Goal: Task Accomplishment & Management: Manage account settings

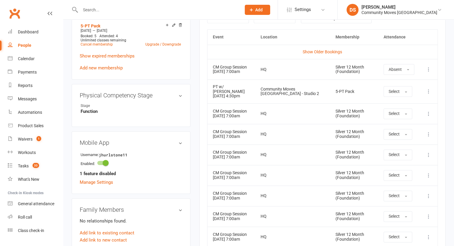
drag, startPoint x: 0, startPoint y: 0, endPoint x: 112, endPoint y: 11, distance: 112.7
click at [112, 13] on div at bounding box center [154, 9] width 165 height 19
click at [112, 11] on input "text" at bounding box center [157, 10] width 158 height 8
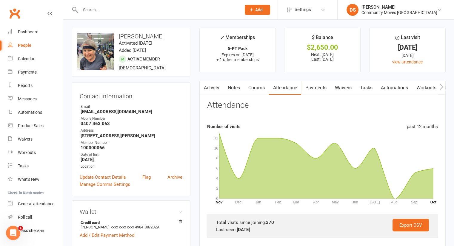
click at [112, 13] on input "text" at bounding box center [157, 10] width 158 height 8
click at [282, 86] on link "Attendance" at bounding box center [285, 88] width 32 height 14
drag, startPoint x: 121, startPoint y: 3, endPoint x: 121, endPoint y: 8, distance: 4.5
click at [121, 4] on div at bounding box center [154, 9] width 165 height 19
click at [121, 10] on input "text" at bounding box center [157, 10] width 158 height 8
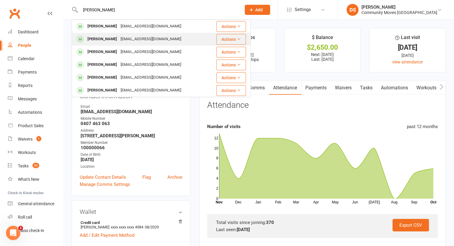
type input "louise"
click at [124, 39] on div "louise141162@gmail.com" at bounding box center [151, 39] width 64 height 9
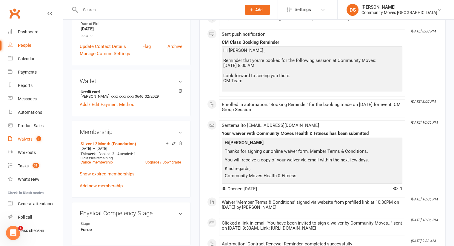
scroll to position [278, 0]
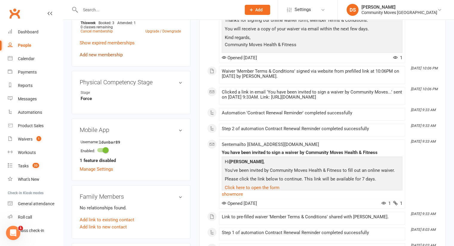
click at [100, 58] on link "Add new membership" at bounding box center [101, 54] width 43 height 5
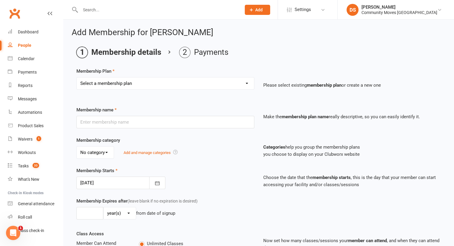
click at [143, 87] on select "Select a membership plan Create new Membership Plan Silver 12 Month (Foundation…" at bounding box center [165, 84] width 177 height 12
select select "1"
click at [77, 78] on select "Select a membership plan Create new Membership Plan Silver 12 Month (Foundation…" at bounding box center [165, 84] width 177 height 12
type input "Silver 12 Month (Foundation)"
select select "0"
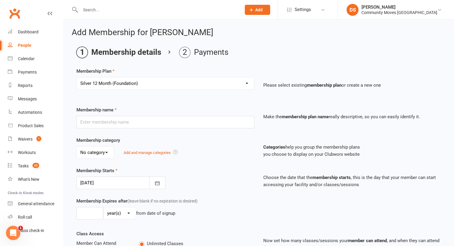
type input "1"
type input "3"
click at [113, 180] on div at bounding box center [120, 183] width 89 height 13
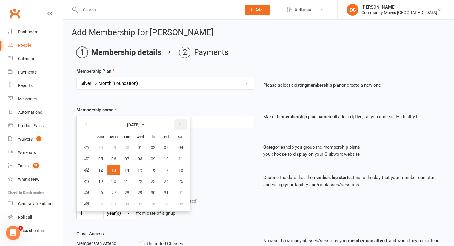
click at [181, 124] on button "button" at bounding box center [180, 125] width 13 height 11
click at [115, 168] on span "10" at bounding box center [113, 170] width 5 height 5
type input "10 Nov 2025"
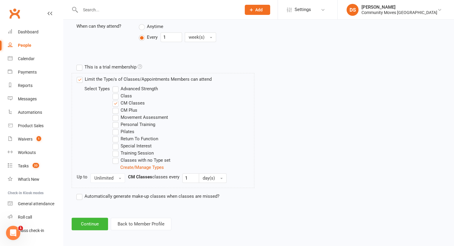
scroll to position [109, 0]
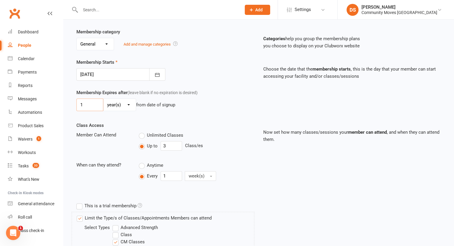
drag, startPoint x: 84, startPoint y: 104, endPoint x: 78, endPoint y: 103, distance: 6.2
click at [78, 103] on input "1" at bounding box center [89, 105] width 27 height 13
type input "52"
select select "1"
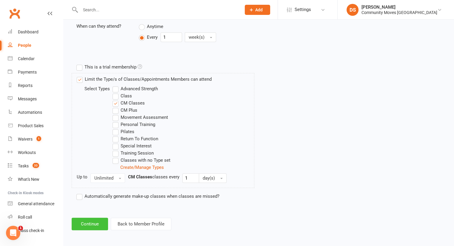
click at [97, 221] on button "Continue" at bounding box center [90, 224] width 36 height 13
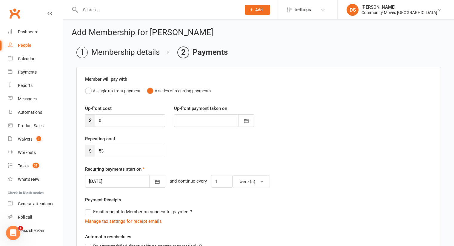
scroll to position [139, 0]
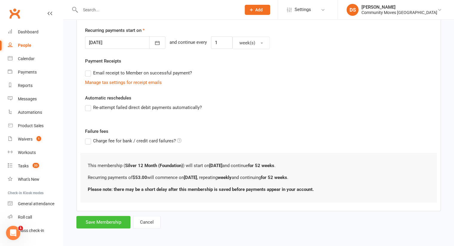
click at [100, 223] on button "Save Membership" at bounding box center [103, 222] width 54 height 13
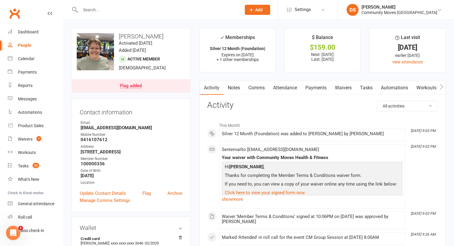
click at [103, 3] on div at bounding box center [154, 9] width 165 height 19
click at [126, 9] on input "text" at bounding box center [157, 10] width 158 height 8
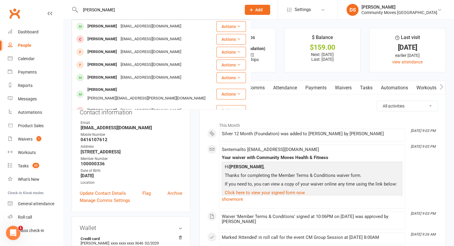
type input "colette"
click at [109, 27] on div "Colette Colman" at bounding box center [102, 26] width 33 height 9
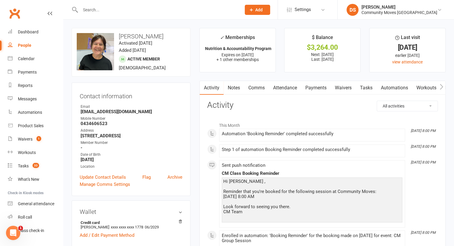
click at [285, 90] on link "Attendance" at bounding box center [285, 88] width 32 height 14
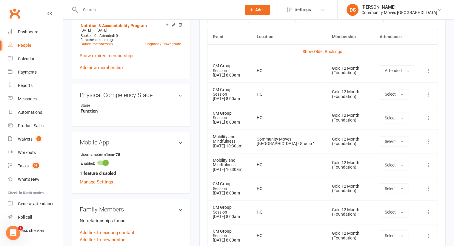
scroll to position [417, 0]
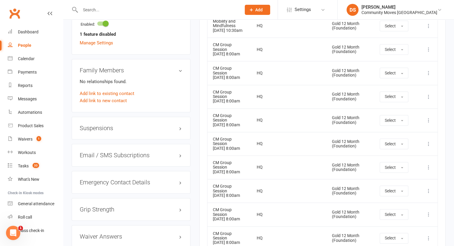
click at [93, 125] on h3 "Suspensions" at bounding box center [131, 128] width 103 height 7
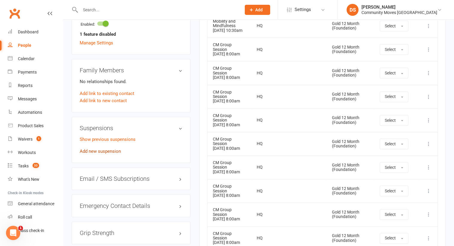
click at [95, 151] on link "Add new suspension" at bounding box center [100, 151] width 41 height 5
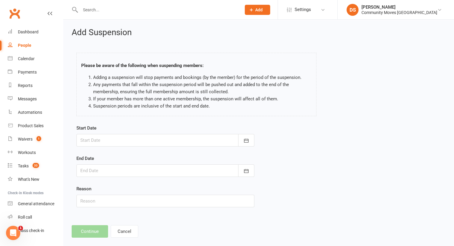
click at [115, 148] on form "Start Date October 2025 Sun Mon Tue Wed Thu Fri Sat 40 28 29 30 01 02 03 04 41 …" at bounding box center [165, 166] width 178 height 83
click at [115, 143] on div at bounding box center [165, 140] width 178 height 13
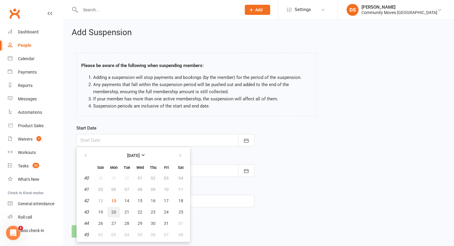
click at [114, 215] on button "20" at bounding box center [113, 212] width 13 height 11
type input "[DATE]"
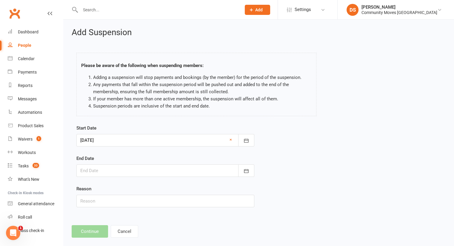
click at [124, 170] on div at bounding box center [165, 171] width 178 height 13
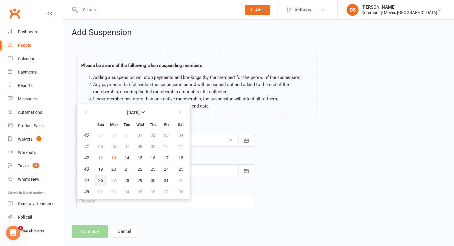
click at [101, 182] on button "26" at bounding box center [100, 180] width 13 height 11
type input "26 Oct 2025"
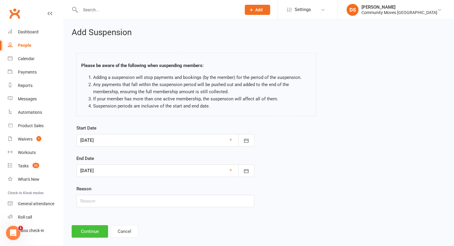
click at [93, 226] on button "Continue" at bounding box center [90, 231] width 36 height 13
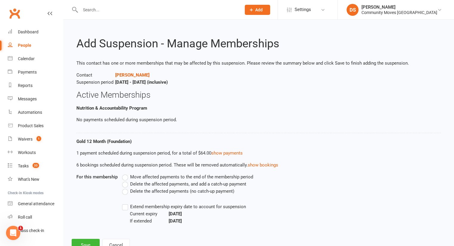
click at [138, 189] on span "Delete the affected payments (no catch-up payment)" at bounding box center [182, 191] width 104 height 6
click at [126, 188] on input "Delete the affected payments (no catch-up payment)" at bounding box center [124, 188] width 4 height 0
click at [86, 244] on button "Save" at bounding box center [86, 245] width 28 height 13
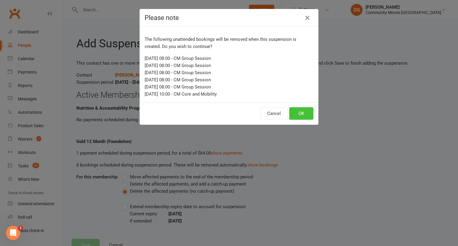
click at [301, 112] on button "OK" at bounding box center [301, 113] width 24 height 13
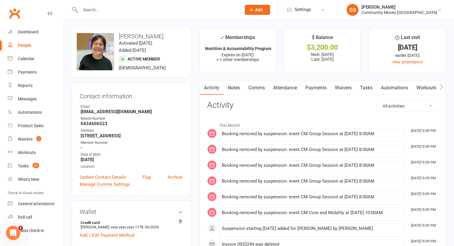
click at [97, 6] on input "text" at bounding box center [157, 10] width 158 height 8
type input "emily"
click at [395, 11] on div "Community Moves [GEOGRAPHIC_DATA]" at bounding box center [399, 12] width 76 height 5
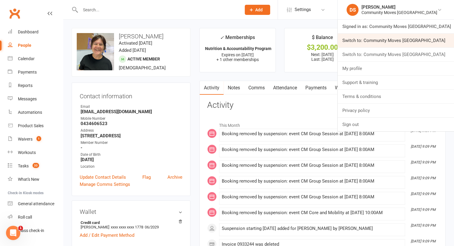
click at [422, 40] on link "Switch to: Community Moves [GEOGRAPHIC_DATA]" at bounding box center [395, 41] width 116 height 14
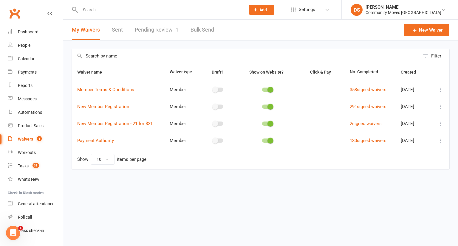
click at [160, 25] on link "Pending Review 1" at bounding box center [157, 30] width 44 height 21
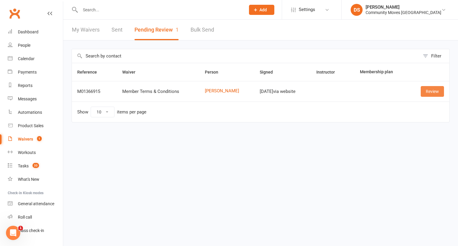
click at [427, 90] on link "Review" at bounding box center [432, 91] width 23 height 11
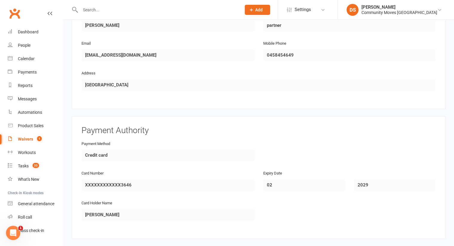
scroll to position [417, 0]
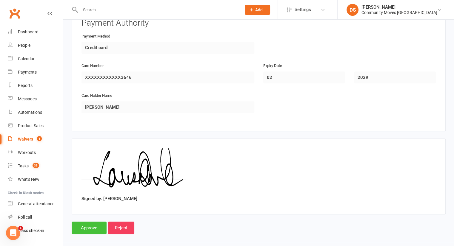
click at [89, 226] on input "Approve" at bounding box center [89, 228] width 35 height 13
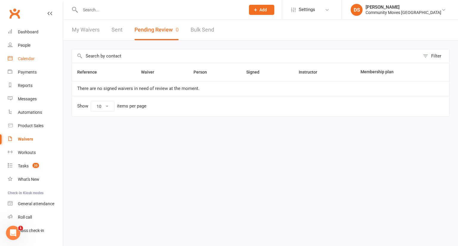
click at [27, 61] on link "Calendar" at bounding box center [35, 58] width 55 height 13
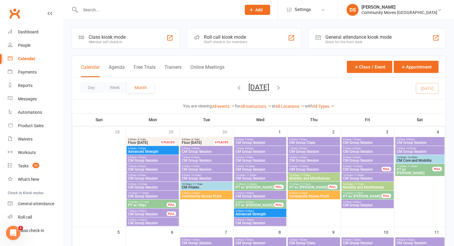
click at [282, 87] on icon "button" at bounding box center [278, 87] width 7 height 7
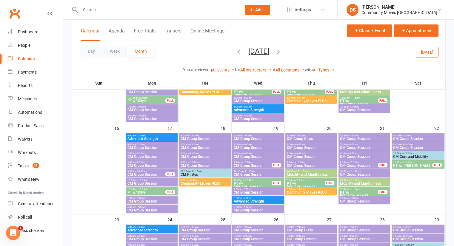
scroll to position [139, 0]
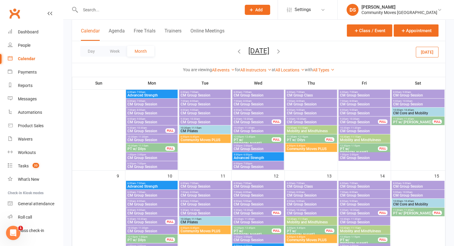
click at [150, 214] on span "CM Group Session" at bounding box center [151, 214] width 49 height 4
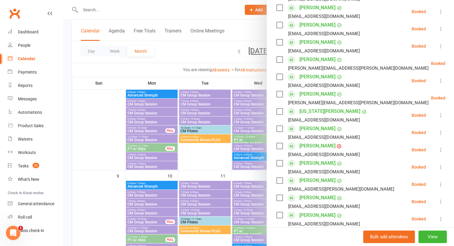
scroll to position [301, 0]
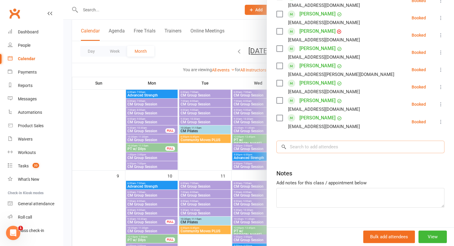
click at [297, 141] on input "search" at bounding box center [360, 147] width 168 height 13
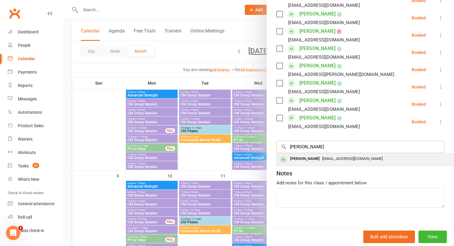
type input "dunbar"
click at [318, 154] on div "Louise Dunbar louise141162@gmail.com" at bounding box center [365, 160] width 178 height 12
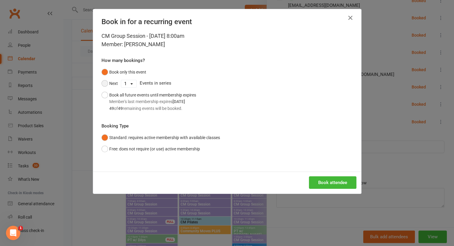
click at [113, 85] on button "Next" at bounding box center [109, 83] width 16 height 11
drag, startPoint x: 126, startPoint y: 84, endPoint x: 128, endPoint y: 86, distance: 3.4
click at [126, 84] on select "1 2 3 4 5 6 7 8 9 10 11 12 13 14 15 16 17 18 19 20 21 22 23 24 25 26 27 28 29 3…" at bounding box center [128, 83] width 15 height 7
select select "7"
click at [121, 80] on select "1 2 3 4 5 6 7 8 9 10 11 12 13 14 15 16 17 18 19 20 21 22 23 24 25 26 27 28 29 3…" at bounding box center [128, 83] width 15 height 7
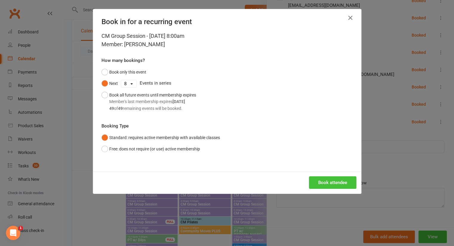
click at [325, 182] on button "Book attendee" at bounding box center [332, 183] width 47 height 13
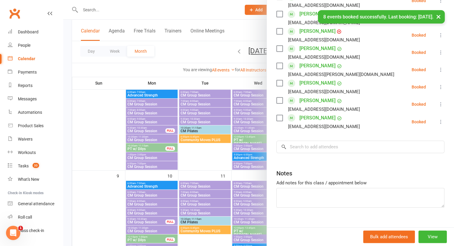
scroll to position [319, 0]
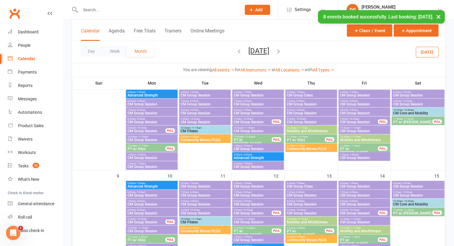
click at [247, 203] on span "CM Group Session" at bounding box center [257, 205] width 49 height 4
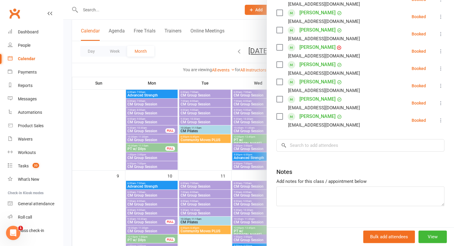
scroll to position [163, 0]
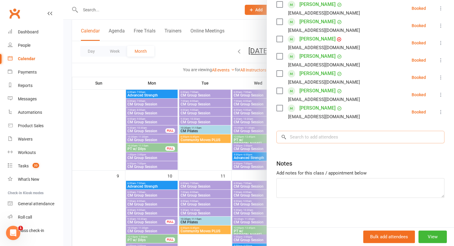
click at [303, 142] on input "search" at bounding box center [360, 137] width 168 height 13
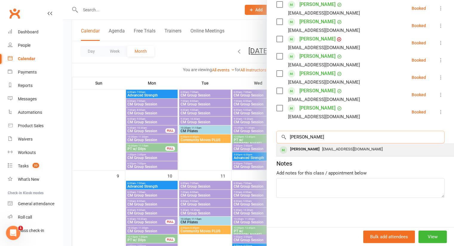
type input "dunbar"
click at [300, 148] on div "Louise Dunbar" at bounding box center [304, 149] width 34 height 9
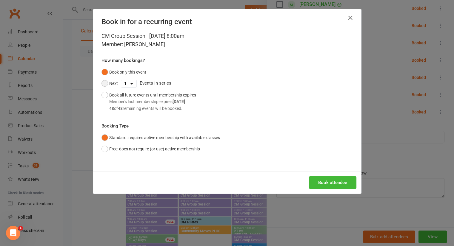
click at [104, 85] on button "Next" at bounding box center [109, 83] width 16 height 11
click at [127, 85] on select "1 2 3 4 5 6 7 8 9 10 11 12 13 14 15 16 17 18 19 20 21 22 23 24 25 26 27 28 29 3…" at bounding box center [128, 83] width 15 height 7
select select "7"
click at [121, 80] on select "1 2 3 4 5 6 7 8 9 10 11 12 13 14 15 16 17 18 19 20 21 22 23 24 25 26 27 28 29 3…" at bounding box center [128, 83] width 15 height 7
click at [321, 185] on button "Book attendee" at bounding box center [332, 183] width 47 height 13
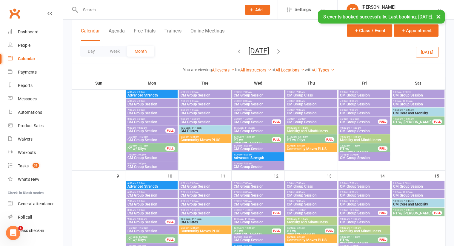
scroll to position [180, 0]
click at [350, 201] on span "- 9:00am" at bounding box center [353, 201] width 10 height 3
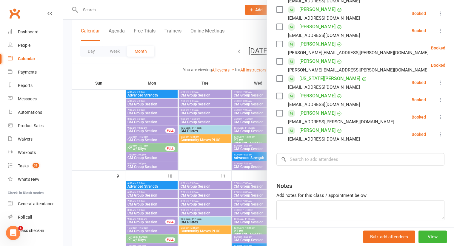
scroll to position [198, 0]
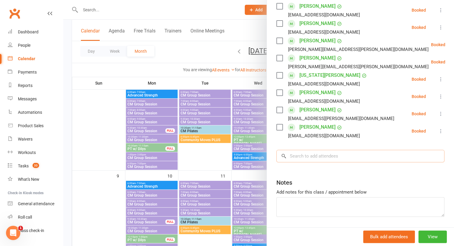
click at [320, 150] on input "search" at bounding box center [360, 156] width 168 height 13
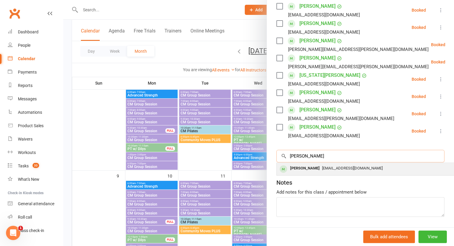
type input "dunbar"
click at [304, 164] on div "Louise Dunbar" at bounding box center [304, 168] width 34 height 9
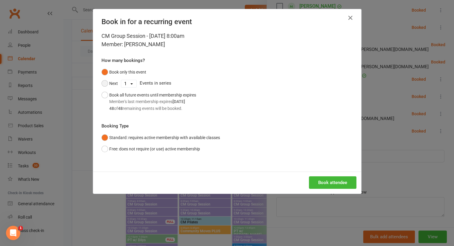
drag, startPoint x: 105, startPoint y: 82, endPoint x: 127, endPoint y: 81, distance: 21.5
click at [106, 82] on button "Next" at bounding box center [109, 83] width 16 height 11
drag, startPoint x: 128, startPoint y: 81, endPoint x: 128, endPoint y: 86, distance: 4.8
click at [128, 81] on select "1 2 3 4 5 6 7 8 9 10 11 12 13 14 15 16 17 18 19 20 21 22 23 24 25 26 27 28 29 3…" at bounding box center [128, 83] width 15 height 7
select select "7"
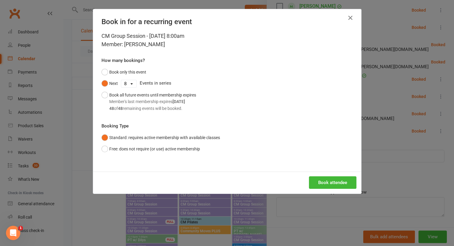
click at [121, 80] on select "1 2 3 4 5 6 7 8 9 10 11 12 13 14 15 16 17 18 19 20 21 22 23 24 25 26 27 28 29 3…" at bounding box center [128, 83] width 15 height 7
click at [323, 177] on button "Book attendee" at bounding box center [332, 183] width 47 height 13
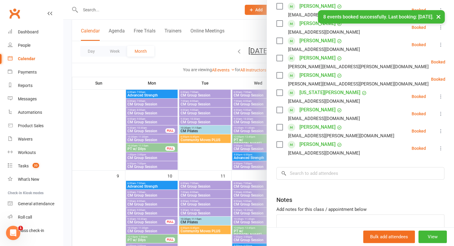
scroll to position [215, 0]
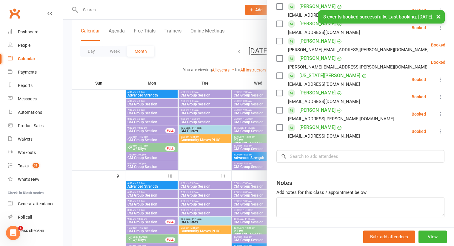
click at [89, 141] on div at bounding box center [258, 123] width 390 height 246
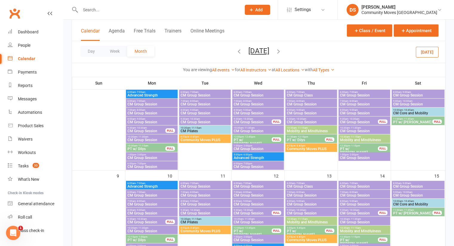
click at [112, 12] on input "text" at bounding box center [157, 10] width 158 height 8
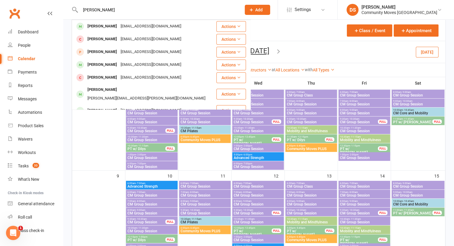
type input "colett"
click at [294, 36] on div "Calendar Agenda Free Trials Trainers Online Meetings Class / Event Appointment" at bounding box center [258, 30] width 373 height 21
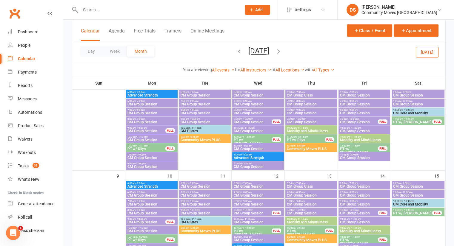
click at [236, 50] on icon "button" at bounding box center [239, 51] width 7 height 7
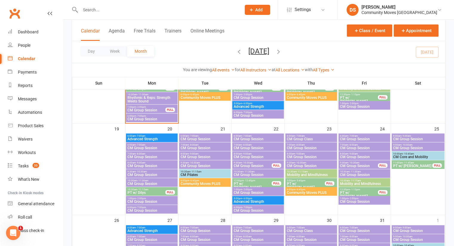
scroll to position [309, 0]
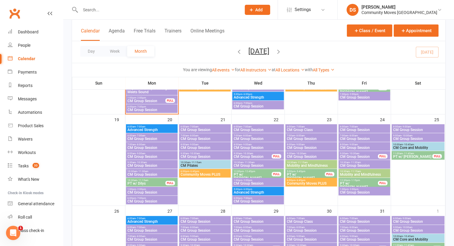
click at [250, 146] on span "CM Group Session" at bounding box center [257, 148] width 49 height 4
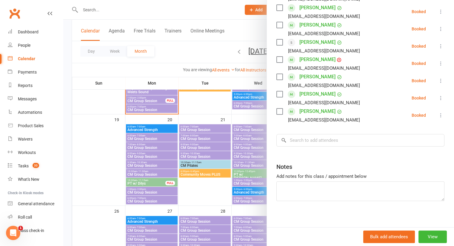
scroll to position [198, 0]
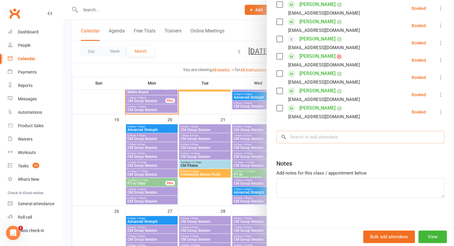
click at [316, 142] on input "search" at bounding box center [360, 137] width 168 height 13
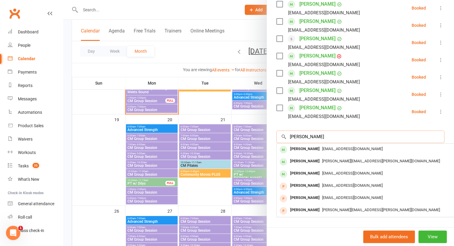
scroll to position [448, 0]
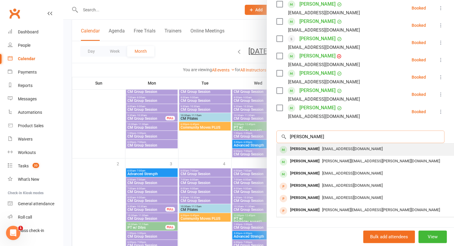
type input "cole"
click at [310, 146] on div "[PERSON_NAME]" at bounding box center [304, 149] width 34 height 9
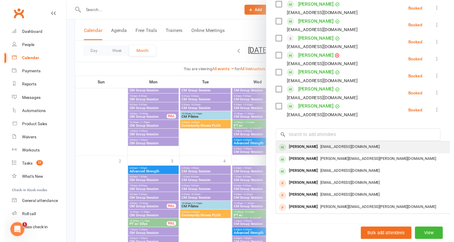
scroll to position [198, 0]
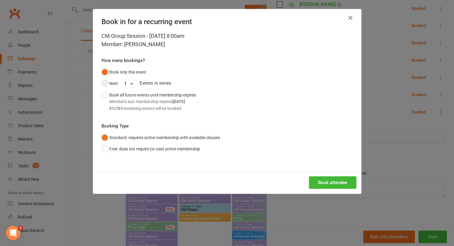
click at [107, 86] on button "Next" at bounding box center [109, 83] width 16 height 11
click at [123, 86] on select "1 2 3 4 5 6 7 8 9 10 11 12 13 14 15 16 17 18 19 20 21 22 23 24 25 26 27 28 29 3…" at bounding box center [128, 83] width 15 height 7
select select "10"
click at [121, 80] on select "1 2 3 4 5 6 7 8 9 10 11 12 13 14 15 16 17 18 19 20 21 22 23 24 25 26 27 28 29 3…" at bounding box center [128, 83] width 15 height 7
click at [324, 182] on button "Book attendee" at bounding box center [332, 183] width 47 height 13
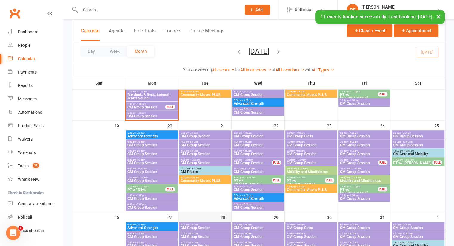
scroll to position [302, 0]
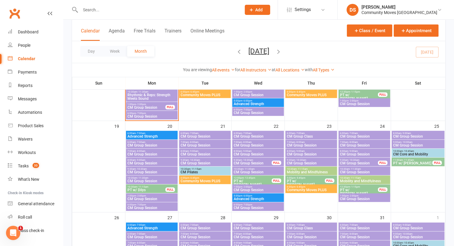
click at [310, 153] on span "CM Group Session" at bounding box center [310, 155] width 49 height 4
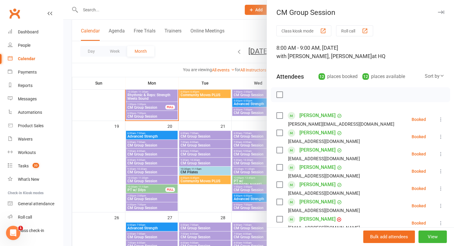
scroll to position [139, 0]
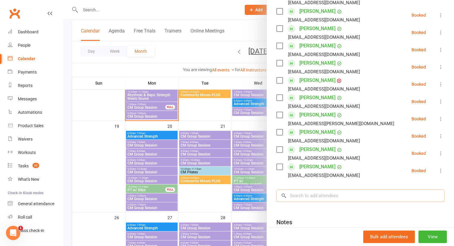
click at [316, 193] on input "search" at bounding box center [360, 196] width 168 height 13
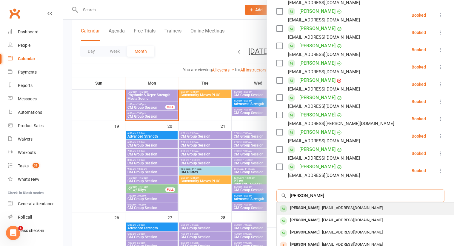
type input "colman"
click at [310, 209] on div "[PERSON_NAME]" at bounding box center [304, 208] width 34 height 9
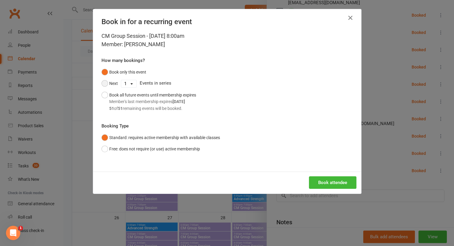
click at [112, 86] on button "Next" at bounding box center [109, 83] width 16 height 11
click at [122, 83] on select "1 2 3 4 5 6 7 8 9 10 11 12 13 14 15 16 17 18 19 20 21 22 23 24 25 26 27 28 29 3…" at bounding box center [128, 83] width 15 height 7
select select "10"
click at [121, 80] on select "1 2 3 4 5 6 7 8 9 10 11 12 13 14 15 16 17 18 19 20 21 22 23 24 25 26 27 28 29 3…" at bounding box center [128, 83] width 15 height 7
click at [338, 189] on div "Book attendee" at bounding box center [227, 183] width 268 height 22
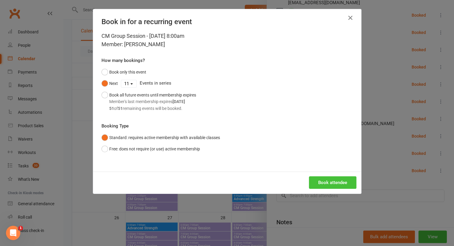
click at [338, 183] on button "Book attendee" at bounding box center [332, 183] width 47 height 13
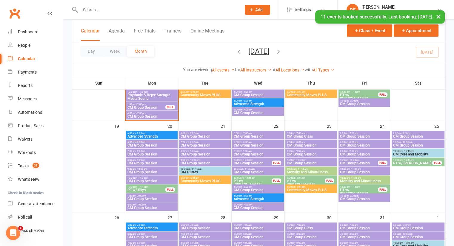
click at [354, 153] on span "CM Group Session" at bounding box center [363, 155] width 49 height 4
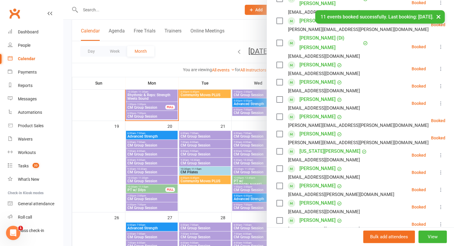
scroll to position [249, 0]
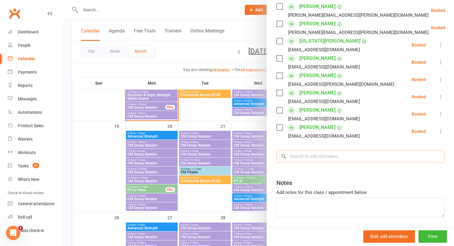
click at [321, 150] on input "search" at bounding box center [360, 156] width 168 height 13
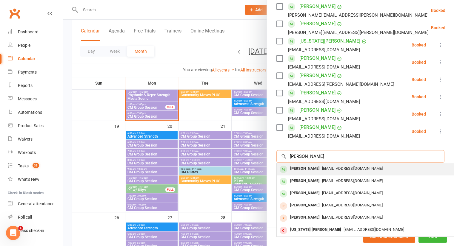
type input "colman"
click at [315, 165] on div "[PERSON_NAME]" at bounding box center [304, 169] width 34 height 9
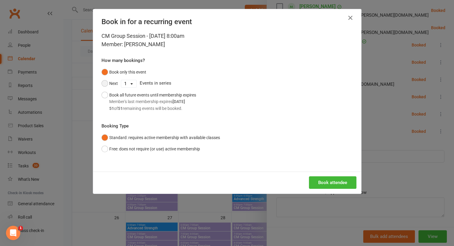
click at [110, 82] on button "Next" at bounding box center [109, 83] width 16 height 11
click at [124, 82] on select "1 2 3 4 5 6 7 8 9 10 11 12 13 14 15 16 17 18 19 20 21 22 23 24 25 26 27 28 29 3…" at bounding box center [128, 83] width 15 height 7
select select "10"
click at [121, 80] on select "1 2 3 4 5 6 7 8 9 10 11 12 13 14 15 16 17 18 19 20 21 22 23 24 25 26 27 28 29 3…" at bounding box center [128, 83] width 15 height 7
click at [326, 181] on button "Book attendee" at bounding box center [332, 183] width 47 height 13
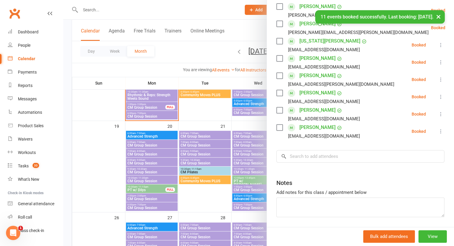
scroll to position [267, 0]
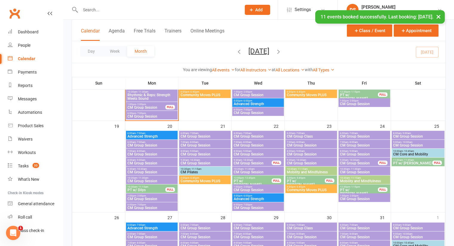
click at [404, 153] on span "CM Core and Mobility" at bounding box center [417, 155] width 51 height 4
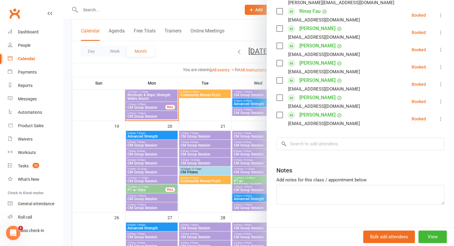
scroll to position [146, 0]
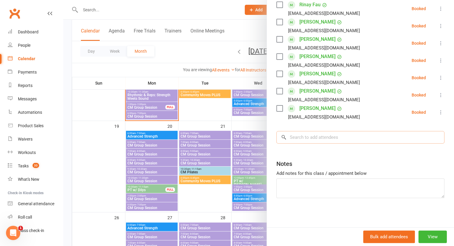
click at [312, 138] on input "search" at bounding box center [360, 137] width 168 height 13
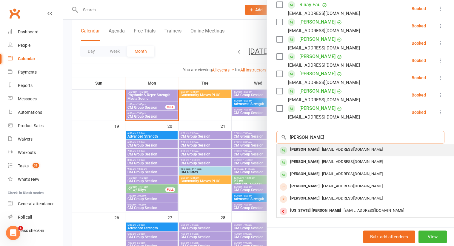
type input "Colman"
click at [309, 146] on div "[PERSON_NAME]" at bounding box center [304, 150] width 34 height 9
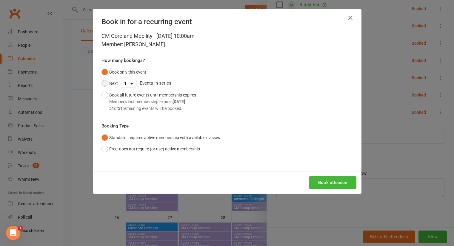
click at [112, 82] on button "Next" at bounding box center [109, 83] width 16 height 11
click at [129, 82] on select "1 2 3 4 5 6 7 8 9 10 11 12 13 14 15 16 17 18 19 20 21 22 23 24 25 26 27 28 29 3…" at bounding box center [128, 83] width 15 height 7
select select "10"
click at [121, 80] on select "1 2 3 4 5 6 7 8 9 10 11 12 13 14 15 16 17 18 19 20 21 22 23 24 25 26 27 28 29 3…" at bounding box center [128, 83] width 15 height 7
click at [326, 182] on button "Book attendee" at bounding box center [332, 183] width 47 height 13
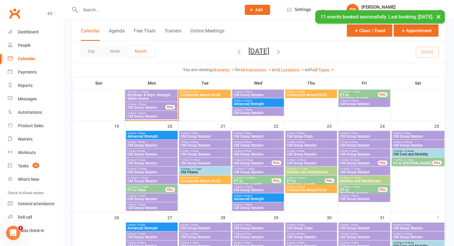
click at [349, 153] on span "CM Group Session" at bounding box center [363, 155] width 49 height 4
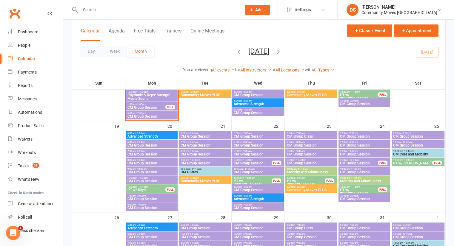
click at [304, 151] on span "- 9:00am" at bounding box center [300, 151] width 10 height 3
click at [253, 153] on span "CM Group Session" at bounding box center [257, 155] width 49 height 4
click at [193, 150] on span "- 9:00am" at bounding box center [194, 151] width 10 height 3
click at [140, 162] on span "CM Group Session" at bounding box center [151, 164] width 49 height 4
click at [103, 14] on div at bounding box center [154, 9] width 165 height 19
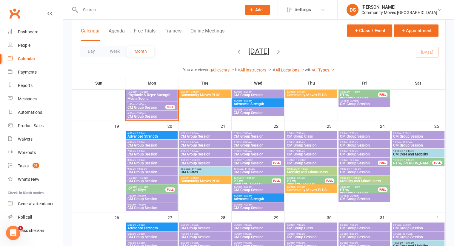
click at [105, 12] on input "text" at bounding box center [157, 10] width 158 height 8
click at [25, 60] on div "Calendar" at bounding box center [26, 58] width 17 height 5
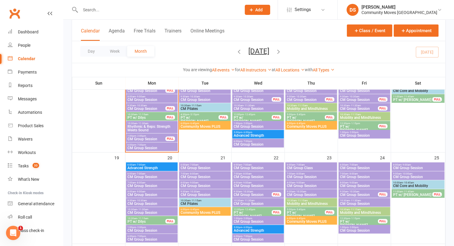
scroll to position [280, 0]
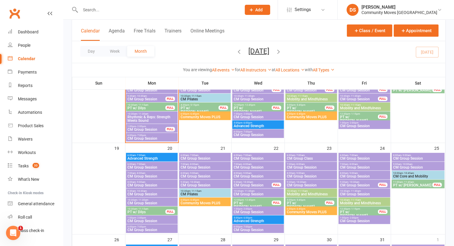
click at [140, 222] on span "CM Group Session" at bounding box center [151, 221] width 49 height 4
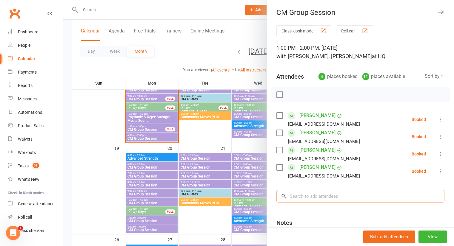
click at [317, 194] on input "search" at bounding box center [360, 196] width 168 height 13
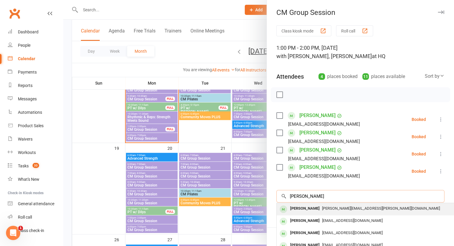
type input "paul"
click at [322, 209] on span "george.paul@patent-value.com" at bounding box center [381, 208] width 118 height 4
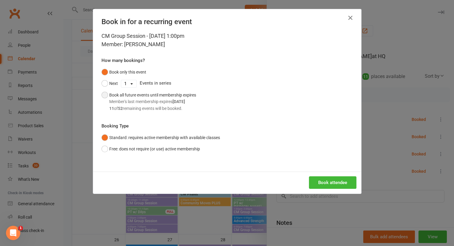
click at [116, 96] on div "Book all future events until membership expires Member's last membership expire…" at bounding box center [152, 102] width 87 height 20
click at [333, 182] on button "Book attendee" at bounding box center [332, 183] width 47 height 13
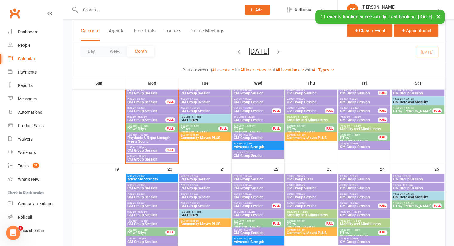
scroll to position [259, 0]
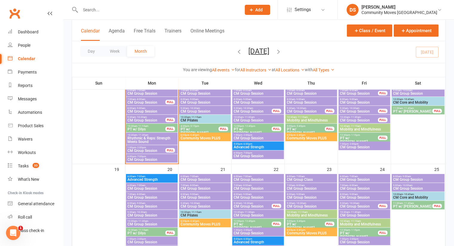
click at [354, 146] on span "CM Group Session" at bounding box center [363, 148] width 49 height 4
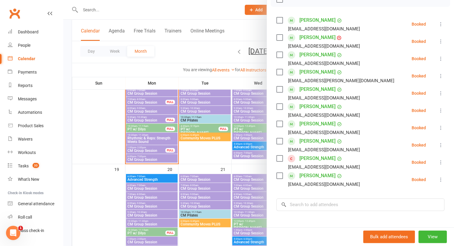
scroll to position [100, 0]
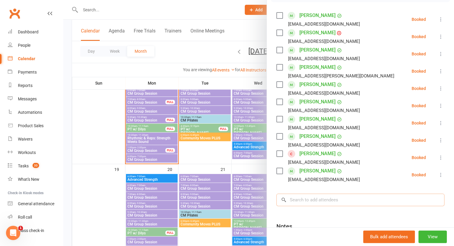
click at [304, 200] on input "search" at bounding box center [360, 200] width 168 height 13
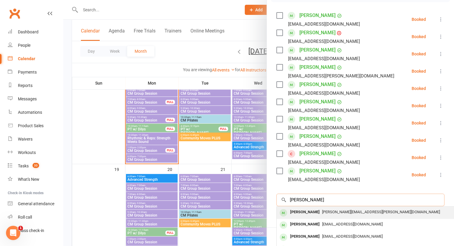
type input "Paul"
click at [302, 211] on div "George Paul" at bounding box center [304, 212] width 34 height 9
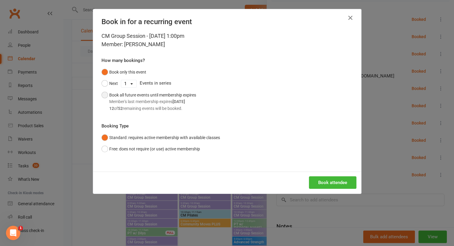
click at [109, 98] on div "Member's last membership expires Jan 2, 2026" at bounding box center [152, 101] width 87 height 7
click at [327, 179] on button "Book attendee" at bounding box center [332, 183] width 47 height 13
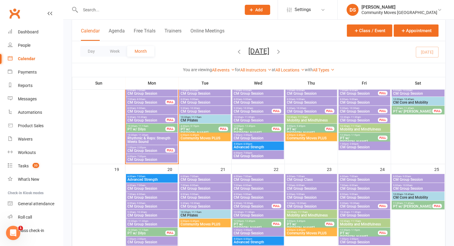
click at [247, 137] on span "CM Group Session" at bounding box center [257, 139] width 49 height 4
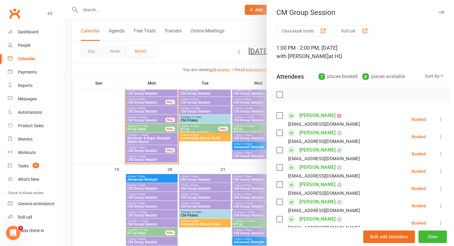
scroll to position [111, 0]
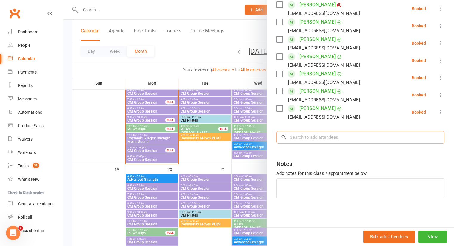
click at [314, 137] on input "search" at bounding box center [360, 137] width 168 height 13
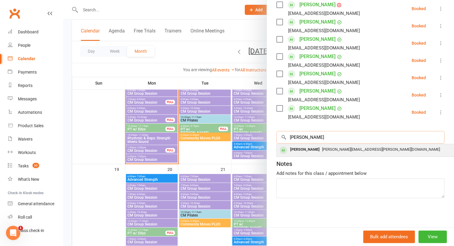
type input "neal"
click at [322, 149] on span "[PERSON_NAME][EMAIL_ADDRESS][PERSON_NAME][DOMAIN_NAME]" at bounding box center [381, 149] width 118 height 4
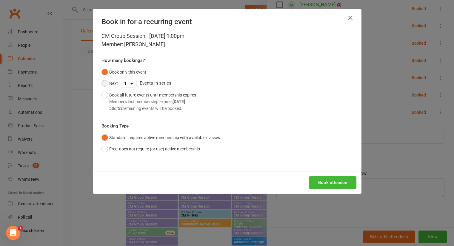
drag, startPoint x: 109, startPoint y: 84, endPoint x: 124, endPoint y: 84, distance: 14.6
click at [110, 84] on button "Next" at bounding box center [109, 83] width 16 height 11
click at [124, 84] on select "1 2 3 4 5 6 7 8 9 10 11 12 13 14 15 16 17 18 19 20 21 22 23 24 25 26 27 28 29 3…" at bounding box center [128, 83] width 15 height 7
select select "11"
click at [121, 80] on select "1 2 3 4 5 6 7 8 9 10 11 12 13 14 15 16 17 18 19 20 21 22 23 24 25 26 27 28 29 3…" at bounding box center [128, 83] width 15 height 7
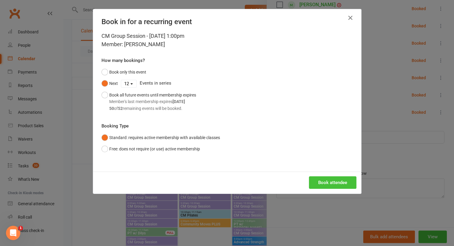
click at [339, 185] on button "Book attendee" at bounding box center [332, 183] width 47 height 13
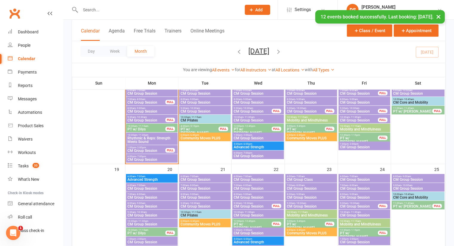
click at [357, 146] on span "CM Group Session" at bounding box center [363, 148] width 49 height 4
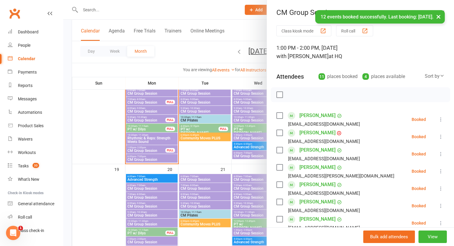
scroll to position [139, 0]
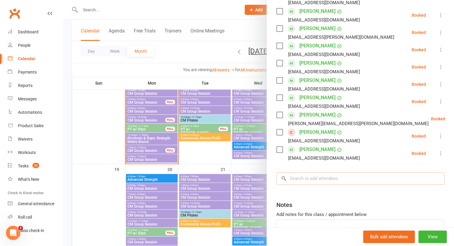
click at [304, 174] on input "search" at bounding box center [360, 178] width 168 height 13
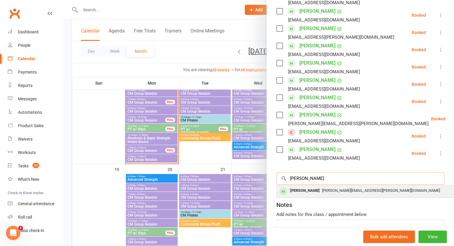
type input "neal"
click at [304, 191] on div "[PERSON_NAME]" at bounding box center [304, 191] width 34 height 9
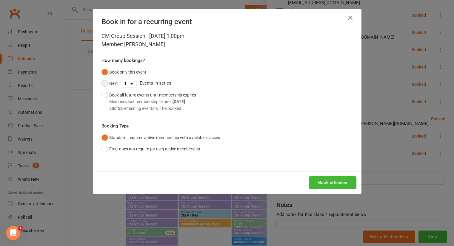
drag, startPoint x: 100, startPoint y: 83, endPoint x: 128, endPoint y: 83, distance: 28.0
click at [101, 82] on button "Next" at bounding box center [109, 83] width 16 height 11
click at [129, 82] on select "1 2 3 4 5 6 7 8 9 10 11 12 13 14 15 16 17 18 19 20 21 22 23 24 25 26 27 28 29 3…" at bounding box center [128, 83] width 15 height 7
select select "11"
click at [121, 80] on select "1 2 3 4 5 6 7 8 9 10 11 12 13 14 15 16 17 18 19 20 21 22 23 24 25 26 27 28 29 3…" at bounding box center [128, 83] width 15 height 7
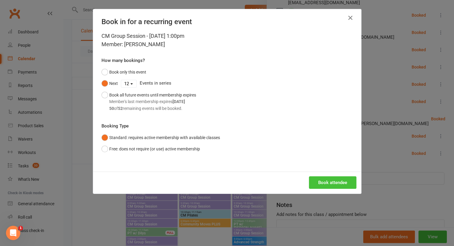
click at [323, 182] on button "Book attendee" at bounding box center [332, 183] width 47 height 13
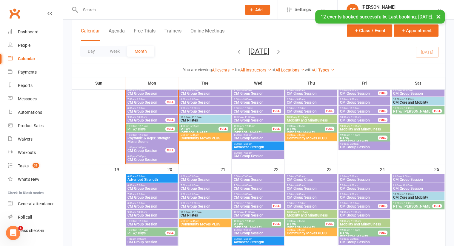
scroll to position [398, 0]
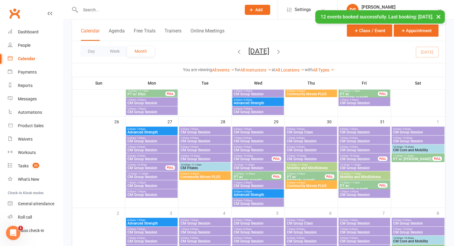
click at [139, 99] on span "- 2:00pm" at bounding box center [141, 100] width 10 height 3
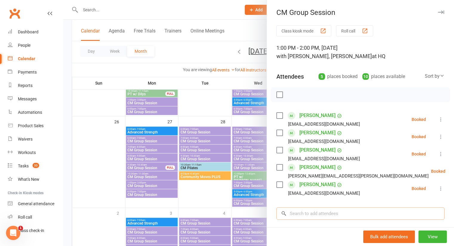
click at [307, 213] on input "search" at bounding box center [360, 214] width 168 height 13
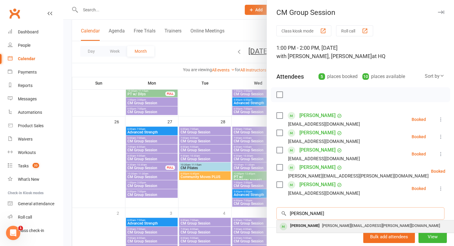
type input "neal"
click at [303, 226] on div "[PERSON_NAME]" at bounding box center [304, 226] width 34 height 9
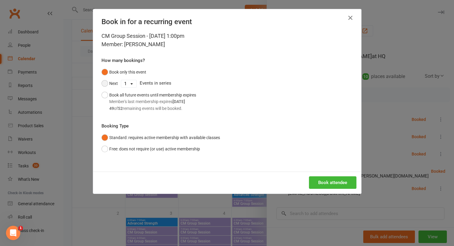
drag, startPoint x: 102, startPoint y: 86, endPoint x: 120, endPoint y: 84, distance: 18.3
click at [103, 86] on button "Next" at bounding box center [109, 83] width 16 height 11
drag, startPoint x: 123, startPoint y: 82, endPoint x: 126, endPoint y: 86, distance: 4.6
click at [124, 82] on select "1 2 3 4 5 6 7 8 9 10 11 12 13 14 15 16 17 18 19 20 21 22 23 24 25 26 27 28 29 3…" at bounding box center [128, 83] width 15 height 7
select select "10"
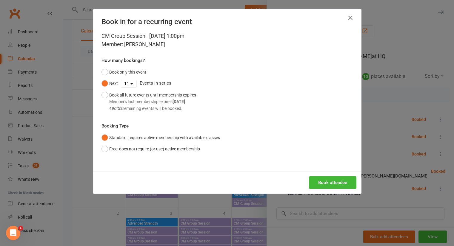
click at [121, 80] on select "1 2 3 4 5 6 7 8 9 10 11 12 13 14 15 16 17 18 19 20 21 22 23 24 25 26 27 28 29 3…" at bounding box center [128, 83] width 15 height 7
click at [335, 180] on button "Book attendee" at bounding box center [332, 183] width 47 height 13
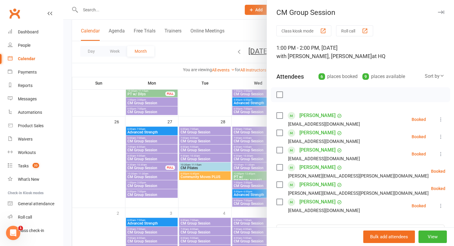
click at [211, 25] on div at bounding box center [258, 123] width 390 height 246
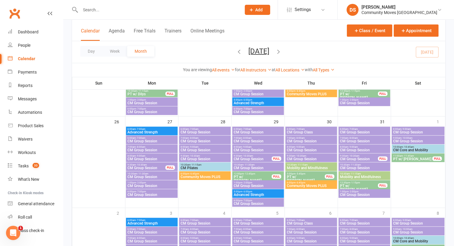
click at [139, 176] on span "CM Group Session" at bounding box center [151, 177] width 49 height 4
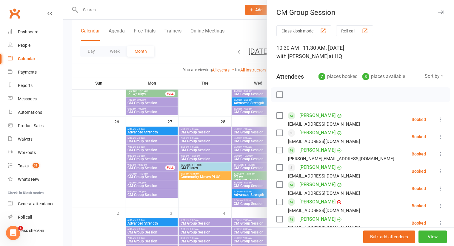
scroll to position [111, 0]
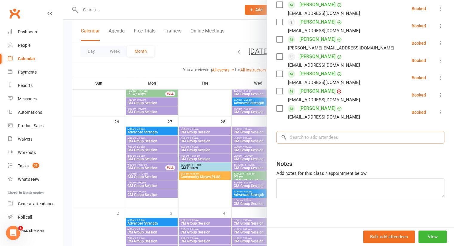
click at [312, 137] on input "search" at bounding box center [360, 137] width 168 height 13
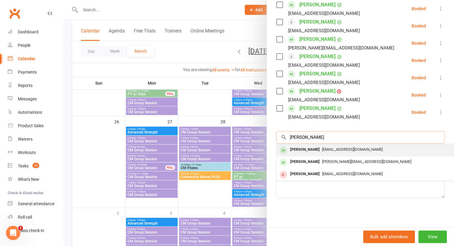
type input "webster"
click at [322, 150] on span "Luluweb34@gmail.com" at bounding box center [352, 149] width 61 height 4
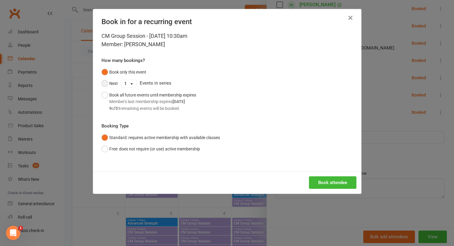
click at [112, 84] on button "Next" at bounding box center [109, 83] width 16 height 11
click at [124, 84] on select "1 2 3 4 5 6 7 8 9 10 11 12 13 14 15 16 17 18 19 20 21 22 23 24 25 26 27 28 29 3…" at bounding box center [128, 83] width 15 height 7
drag, startPoint x: 100, startPoint y: 96, endPoint x: 106, endPoint y: 95, distance: 6.1
click at [101, 96] on button "Book all future events until membership expires Member's last membership expire…" at bounding box center [148, 101] width 95 height 25
click at [329, 185] on button "Book attendee" at bounding box center [332, 183] width 47 height 13
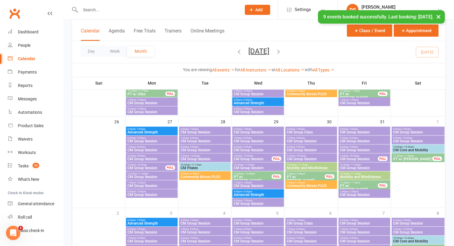
click at [353, 166] on span "CM Group Session" at bounding box center [363, 168] width 49 height 4
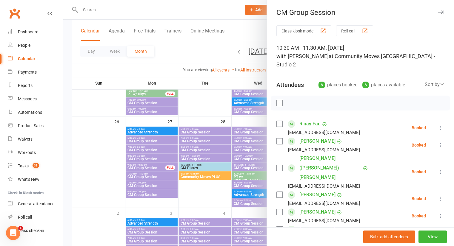
click at [437, 231] on icon at bounding box center [440, 234] width 6 height 6
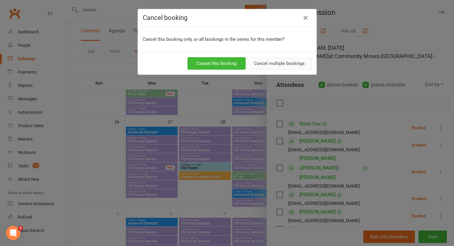
click at [273, 62] on button "Cancel multiple bookings" at bounding box center [279, 63] width 64 height 13
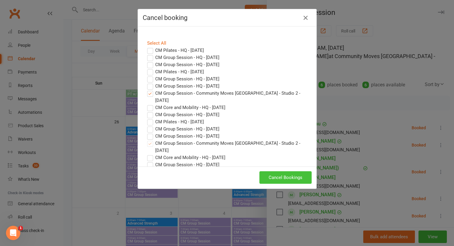
click at [278, 178] on button "Cancel Bookings" at bounding box center [285, 177] width 52 height 13
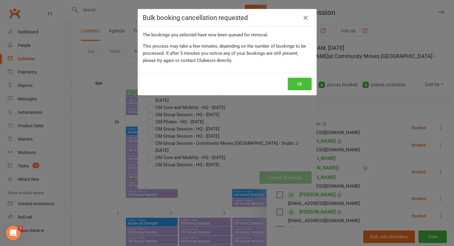
click at [297, 83] on button "Ok" at bounding box center [299, 84] width 24 height 13
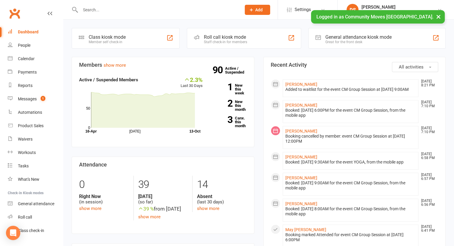
click at [115, 9] on input "text" at bounding box center [157, 10] width 158 height 8
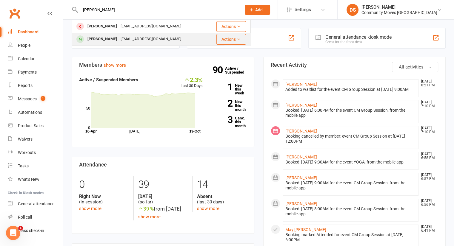
type input "emily"
click at [119, 40] on div "emily_tse2003@yahoo.com" at bounding box center [151, 39] width 64 height 9
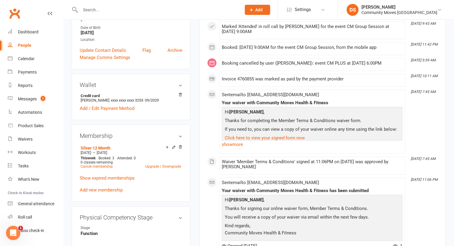
scroll to position [278, 0]
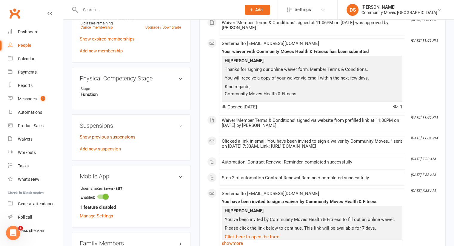
click at [106, 140] on link "Show previous suspensions" at bounding box center [108, 136] width 56 height 5
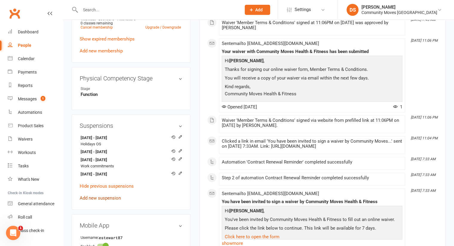
click at [98, 201] on link "Add new suspension" at bounding box center [100, 198] width 41 height 5
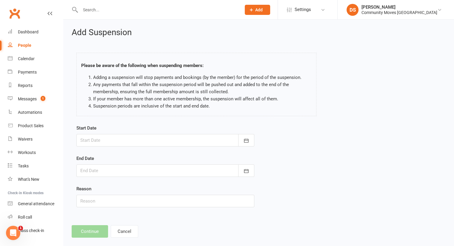
click at [111, 142] on div at bounding box center [165, 140] width 178 height 13
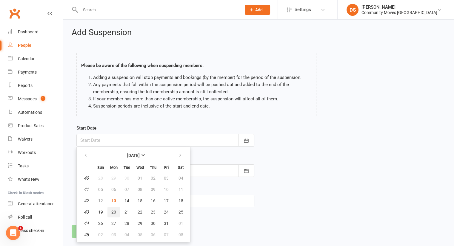
click at [114, 211] on span "20" at bounding box center [113, 212] width 5 height 5
type input "20 Oct 2025"
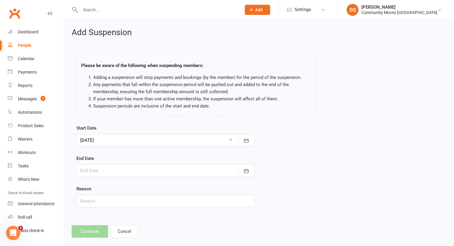
click at [126, 169] on div at bounding box center [165, 171] width 178 height 13
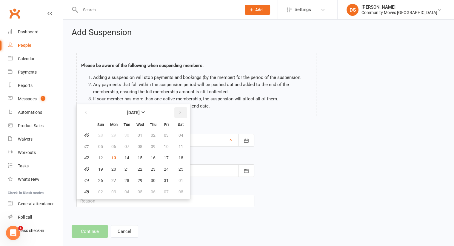
click at [179, 113] on icon "button" at bounding box center [180, 112] width 4 height 5
click at [103, 158] on button "09" at bounding box center [100, 158] width 13 height 11
type input "09 Nov 2025"
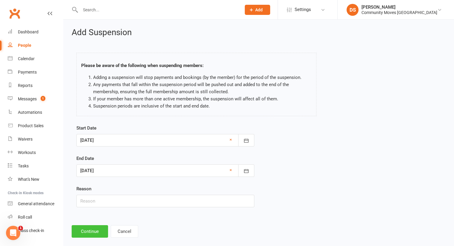
click at [93, 228] on button "Continue" at bounding box center [90, 231] width 36 height 13
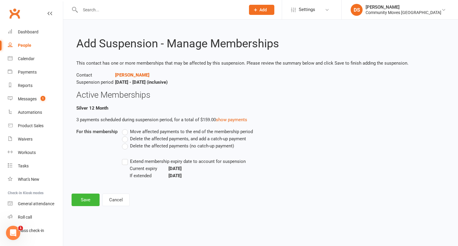
click at [146, 146] on span "Delete the affected payments (no catch-up payment)" at bounding box center [182, 146] width 104 height 6
click at [126, 143] on input "Delete the affected payments (no catch-up payment)" at bounding box center [124, 143] width 4 height 0
click at [79, 200] on button "Save" at bounding box center [86, 200] width 28 height 13
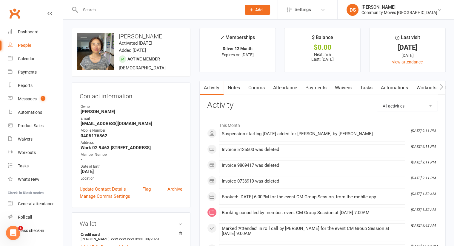
click at [296, 88] on link "Attendance" at bounding box center [285, 88] width 32 height 14
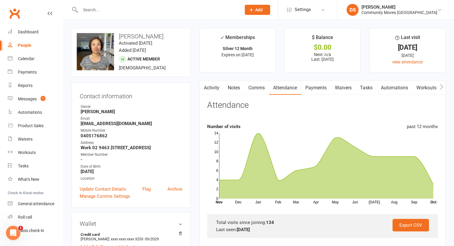
click at [347, 88] on link "Waivers" at bounding box center [342, 88] width 25 height 14
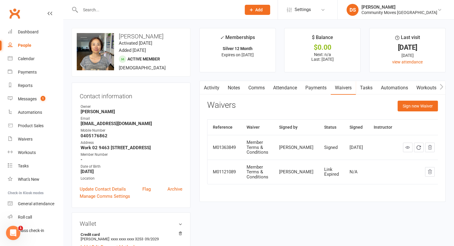
scroll to position [139, 0]
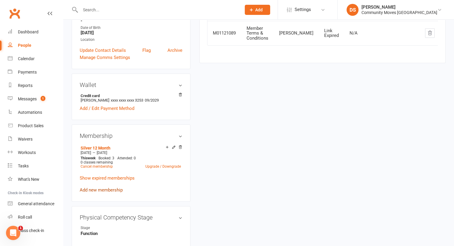
click at [105, 193] on link "Add new membership" at bounding box center [101, 190] width 43 height 5
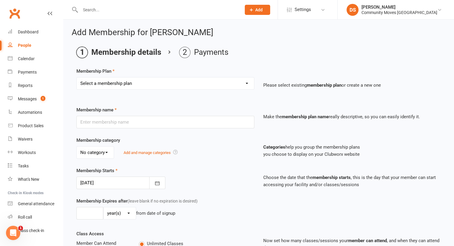
click at [126, 89] on div "Select a membership plan Create new Membership Plan Silver 12 Month Gold 12 Mon…" at bounding box center [165, 83] width 178 height 13
click at [128, 88] on select "Select a membership plan Create new Membership Plan Silver 12 Month Gold 12 Mon…" at bounding box center [165, 84] width 177 height 12
select select "1"
click at [77, 78] on select "Select a membership plan Create new Membership Plan Silver 12 Month Gold 12 Mon…" at bounding box center [165, 84] width 177 height 12
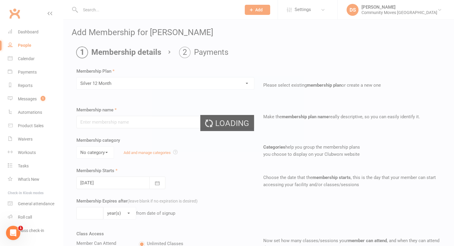
type input "Silver 12 Month"
select select "0"
type input "52"
select select "1"
type input "3"
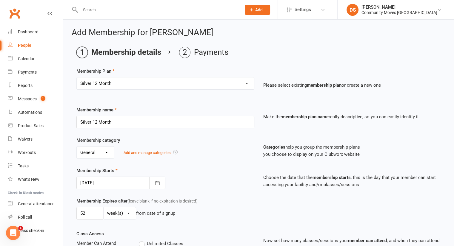
click at [103, 182] on div at bounding box center [120, 183] width 89 height 13
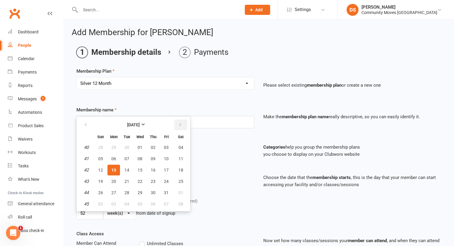
click at [184, 123] on button "button" at bounding box center [180, 125] width 13 height 11
click at [117, 167] on button "10" at bounding box center [113, 170] width 13 height 11
type input "10 Nov 2025"
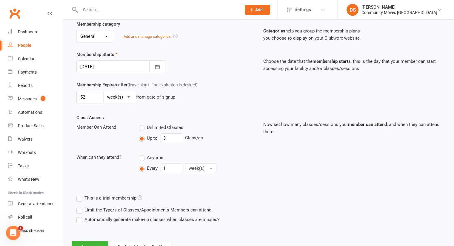
scroll to position [140, 0]
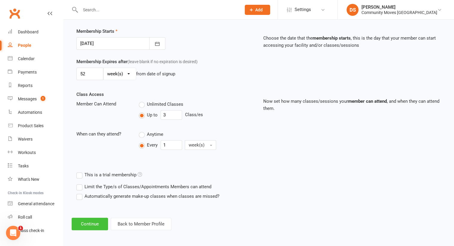
click at [91, 224] on button "Continue" at bounding box center [90, 224] width 36 height 13
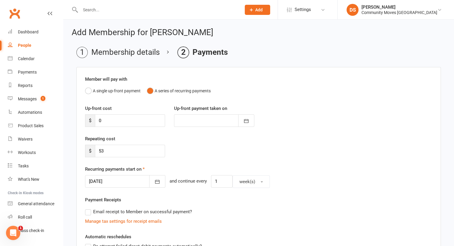
scroll to position [139, 0]
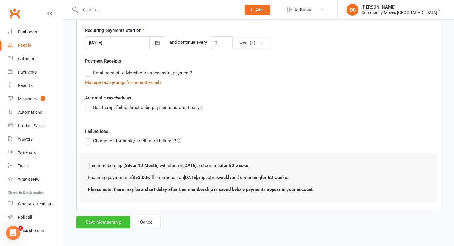
click at [101, 220] on button "Save Membership" at bounding box center [103, 222] width 54 height 13
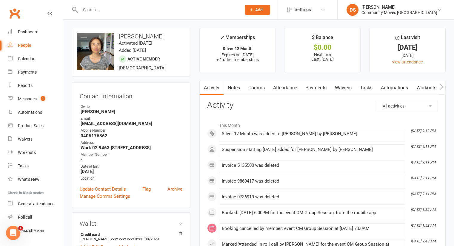
click at [131, 11] on input "text" at bounding box center [157, 10] width 158 height 8
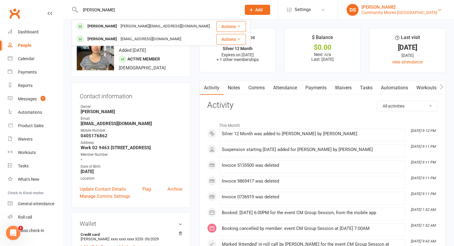
type input "Rory"
click at [403, 5] on div "[PERSON_NAME]" at bounding box center [399, 6] width 76 height 5
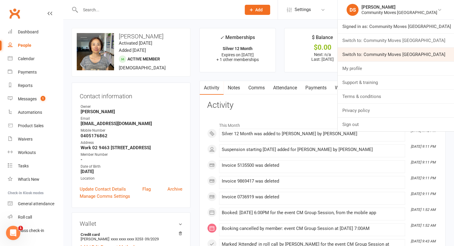
click at [398, 55] on link "Switch to: Community Moves Neutral Bay" at bounding box center [395, 55] width 116 height 14
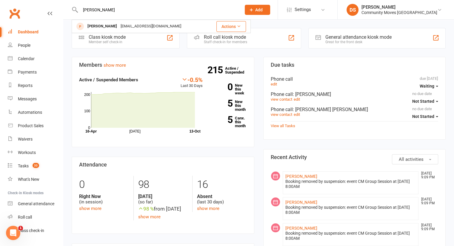
drag, startPoint x: 124, startPoint y: 7, endPoint x: 204, endPoint y: 11, distance: 79.7
click at [124, 7] on input "[PERSON_NAME]" at bounding box center [157, 10] width 158 height 8
type input "[PERSON_NAME]"
click at [377, 5] on link "DS [PERSON_NAME] Community Moves [GEOGRAPHIC_DATA]" at bounding box center [395, 10] width 98 height 12
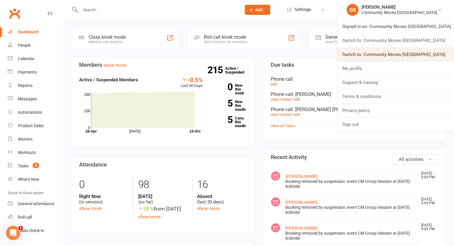
click at [393, 54] on link "Switch to: Community Moves [GEOGRAPHIC_DATA]" at bounding box center [395, 55] width 116 height 14
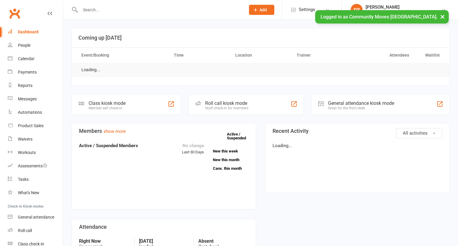
click at [122, 9] on input "text" at bounding box center [159, 10] width 163 height 8
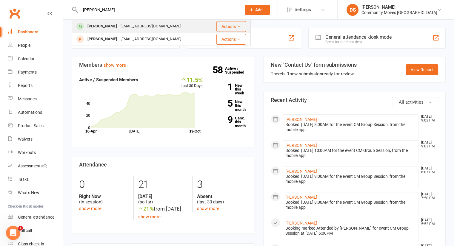
type input "[PERSON_NAME]"
click at [119, 27] on div "[EMAIL_ADDRESS][DOMAIN_NAME]" at bounding box center [151, 26] width 64 height 9
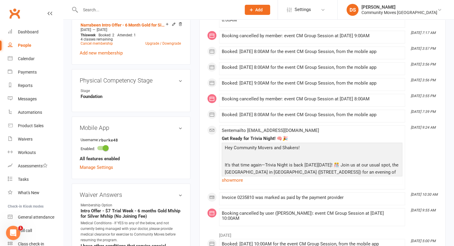
scroll to position [417, 0]
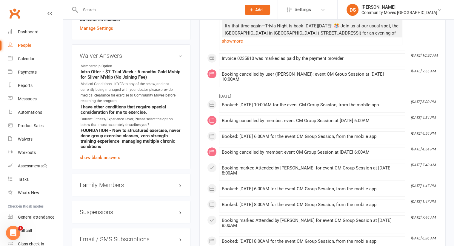
click at [101, 214] on h3 "Suspensions" at bounding box center [131, 212] width 103 height 7
click at [106, 234] on link "Add new suspension" at bounding box center [100, 235] width 41 height 5
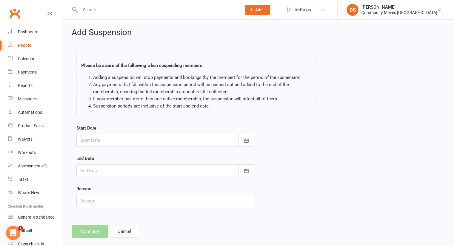
click at [114, 143] on div at bounding box center [165, 140] width 178 height 13
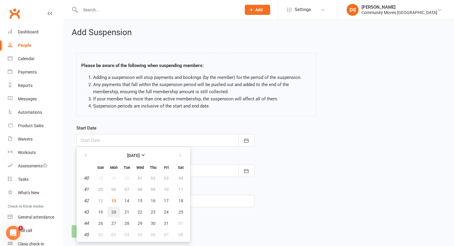
click at [115, 210] on span "20" at bounding box center [113, 212] width 5 height 5
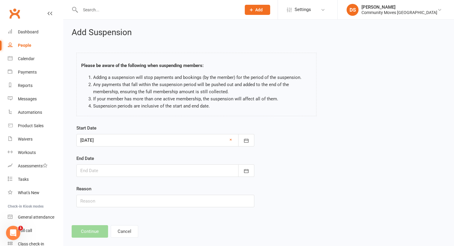
click at [125, 147] on form "Start Date [DATE] [DATE] Sun Mon Tue Wed Thu Fri Sat 40 28 29 30 01 02 03 04 41…" at bounding box center [165, 166] width 178 height 83
click at [128, 143] on div at bounding box center [165, 140] width 178 height 13
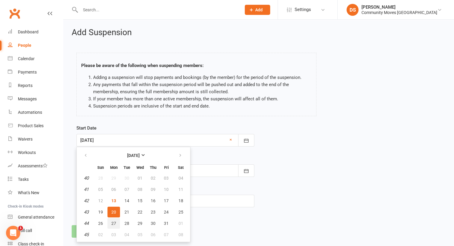
click at [112, 223] on span "27" at bounding box center [113, 223] width 5 height 5
type input "[DATE]"
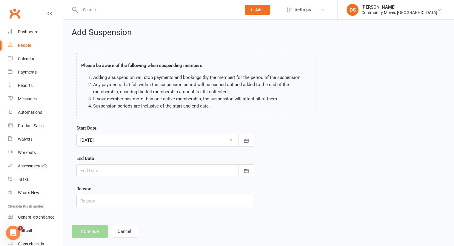
click at [128, 168] on div at bounding box center [165, 171] width 178 height 13
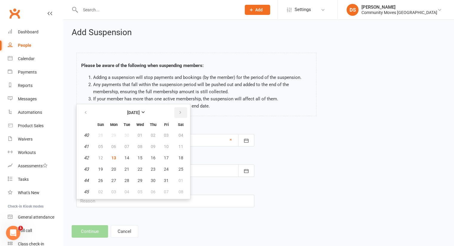
drag, startPoint x: 174, startPoint y: 107, endPoint x: 178, endPoint y: 109, distance: 4.7
click at [174, 107] on button "button" at bounding box center [180, 112] width 13 height 11
click at [103, 148] on button "02" at bounding box center [100, 146] width 13 height 11
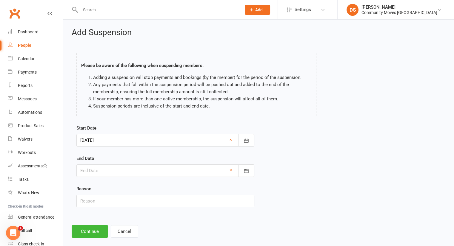
type input "[DATE]"
click at [90, 229] on button "Continue" at bounding box center [90, 231] width 36 height 13
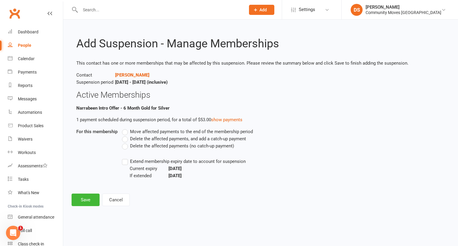
click at [134, 146] on span "Delete the affected payments (no catch-up payment)" at bounding box center [182, 146] width 104 height 6
click at [126, 143] on input "Delete the affected payments (no catch-up payment)" at bounding box center [124, 143] width 4 height 0
click at [82, 201] on button "Save" at bounding box center [86, 200] width 28 height 13
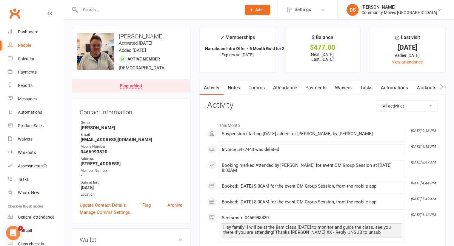
drag, startPoint x: 387, startPoint y: 9, endPoint x: 386, endPoint y: 25, distance: 16.7
click at [387, 9] on div "[PERSON_NAME]" at bounding box center [399, 6] width 76 height 5
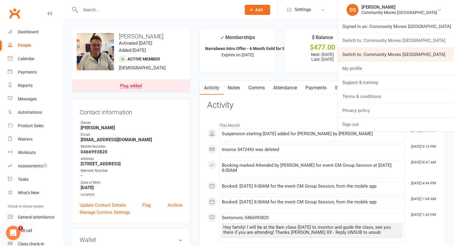
click at [390, 52] on link "Switch to: Community Moves [GEOGRAPHIC_DATA]" at bounding box center [395, 55] width 116 height 14
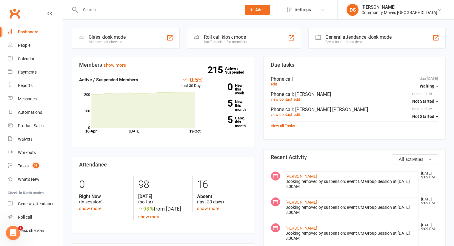
click at [100, 10] on input "text" at bounding box center [157, 10] width 158 height 8
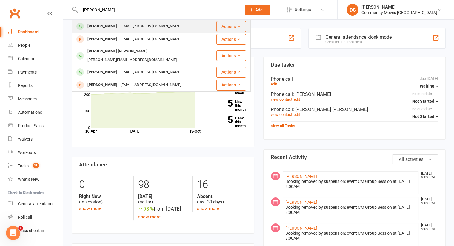
type input "[PERSON_NAME]"
click at [103, 26] on div "[PERSON_NAME]" at bounding box center [102, 26] width 33 height 9
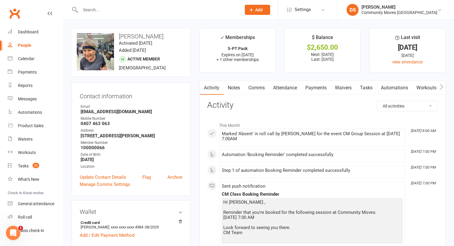
click at [284, 87] on link "Attendance" at bounding box center [285, 88] width 32 height 14
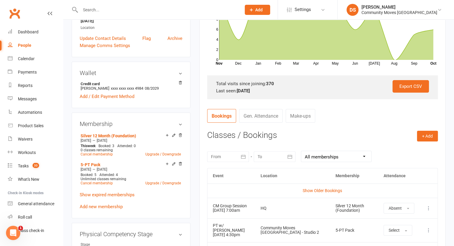
scroll to position [278, 0]
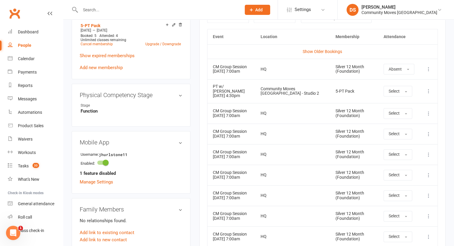
click at [428, 137] on icon at bounding box center [428, 134] width 6 height 6
click at [395, 176] on link "Remove booking" at bounding box center [401, 170] width 59 height 12
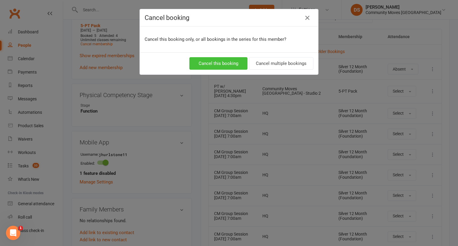
click at [235, 63] on button "Cancel this booking" at bounding box center [218, 63] width 58 height 13
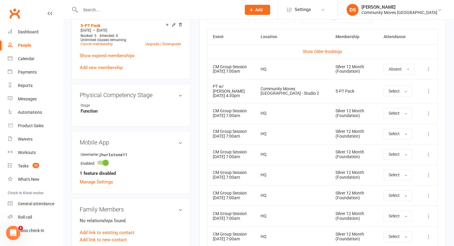
click at [154, 10] on input "text" at bounding box center [157, 10] width 158 height 8
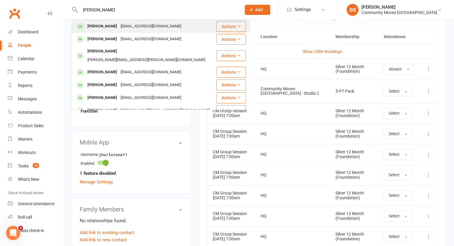
type input "Pauline"
click at [142, 24] on div "pmmattiussi@gmail.com" at bounding box center [151, 26] width 64 height 9
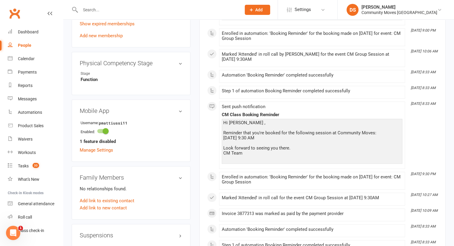
scroll to position [417, 0]
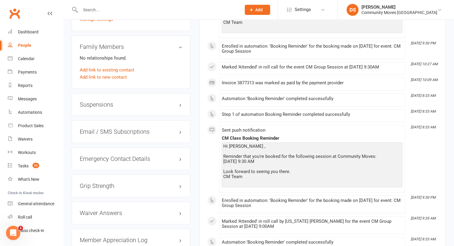
click at [97, 105] on h3 "Suspensions" at bounding box center [131, 104] width 103 height 7
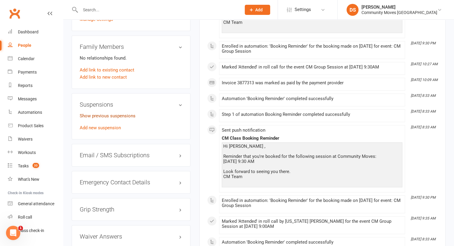
click at [102, 114] on link "Show previous suspensions" at bounding box center [108, 115] width 56 height 5
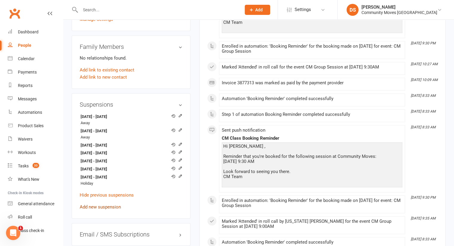
click at [101, 207] on link "Add new suspension" at bounding box center [100, 207] width 41 height 5
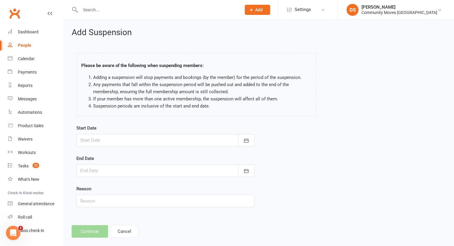
click at [116, 143] on div at bounding box center [165, 140] width 178 height 13
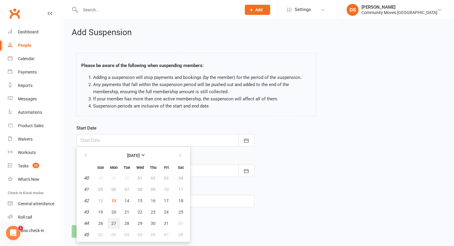
click at [115, 224] on span "27" at bounding box center [113, 223] width 5 height 5
type input "27 Oct 2025"
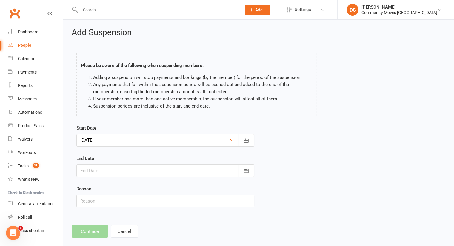
click at [127, 169] on div at bounding box center [165, 171] width 178 height 13
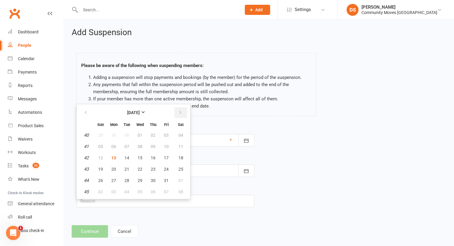
click at [177, 110] on button "button" at bounding box center [180, 112] width 13 height 11
click at [99, 173] on button "16" at bounding box center [100, 169] width 13 height 11
type input "16 Nov 2025"
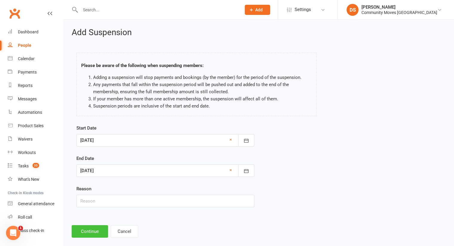
click at [88, 230] on button "Continue" at bounding box center [90, 231] width 36 height 13
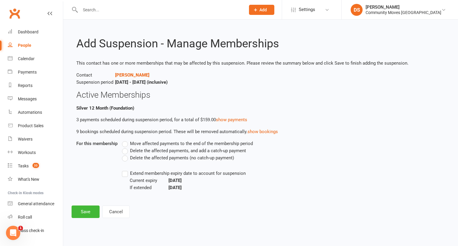
click at [139, 161] on label "Delete the affected payments (no catch-up payment)" at bounding box center [178, 157] width 112 height 7
click at [126, 154] on input "Delete the affected payments (no catch-up payment)" at bounding box center [124, 154] width 4 height 0
click at [80, 213] on button "Save" at bounding box center [86, 212] width 28 height 13
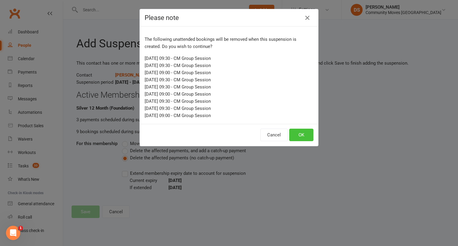
click at [307, 135] on button "OK" at bounding box center [301, 135] width 24 height 13
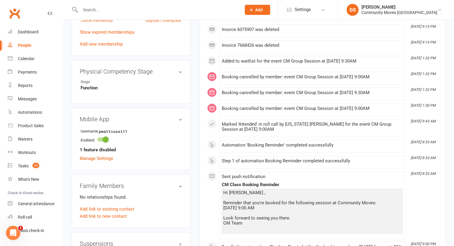
scroll to position [417, 0]
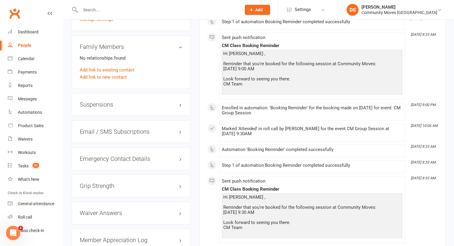
click at [111, 102] on h3 "Suspensions" at bounding box center [131, 104] width 103 height 7
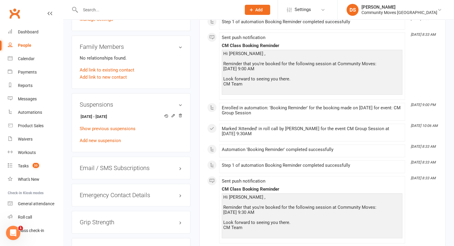
click at [106, 10] on input "text" at bounding box center [157, 10] width 158 height 8
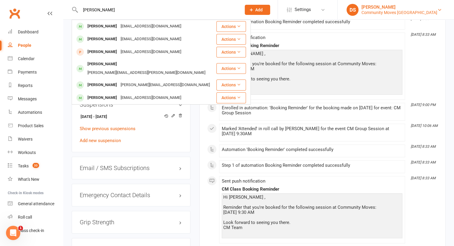
type input "anthony"
click at [410, 14] on div "Community Moves [GEOGRAPHIC_DATA]" at bounding box center [399, 12] width 76 height 5
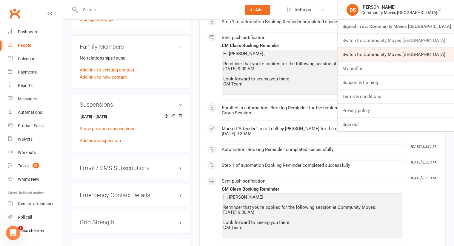
click at [404, 60] on link "Switch to: Community Moves [GEOGRAPHIC_DATA]" at bounding box center [395, 55] width 116 height 14
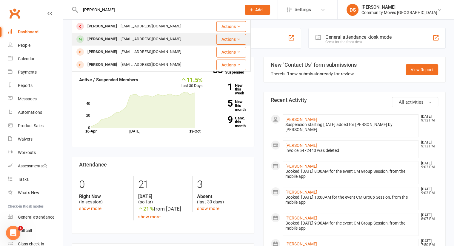
type input "[PERSON_NAME]"
click at [120, 39] on div "smithaen27@gmail.com" at bounding box center [151, 39] width 64 height 9
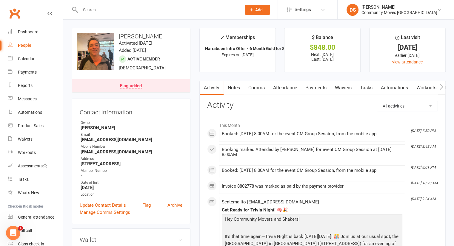
click at [313, 89] on link "Payments" at bounding box center [316, 88] width 30 height 14
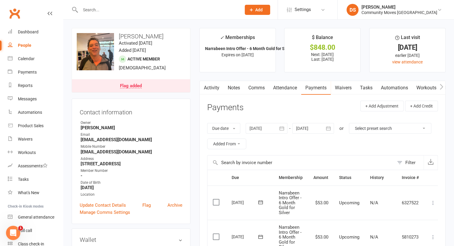
scroll to position [139, 0]
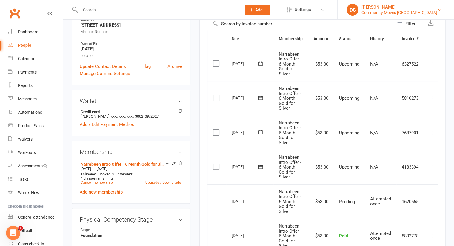
click at [409, 5] on div "[PERSON_NAME]" at bounding box center [399, 6] width 76 height 5
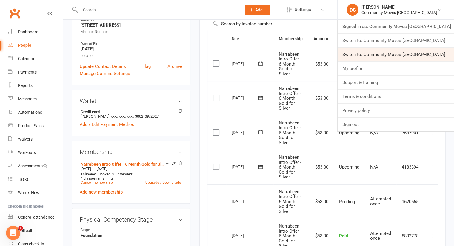
click at [410, 54] on link "Switch to: Community Moves Neutral Bay" at bounding box center [395, 55] width 116 height 14
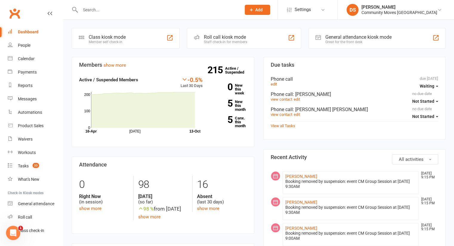
click at [100, 11] on input "text" at bounding box center [157, 10] width 158 height 8
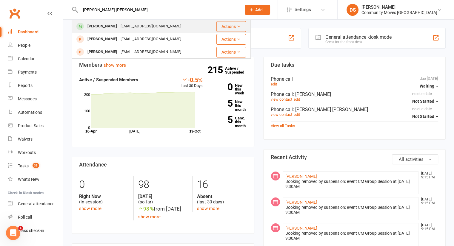
type input "[PERSON_NAME] [PERSON_NAME]"
click at [105, 24] on div "[PERSON_NAME]" at bounding box center [102, 26] width 33 height 9
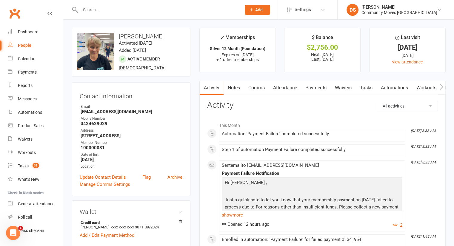
scroll to position [139, 0]
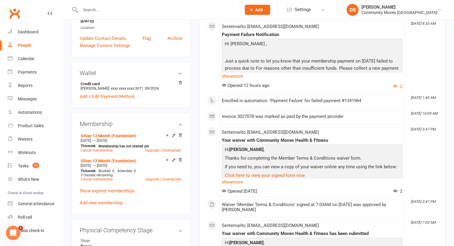
click at [109, 9] on input "text" at bounding box center [157, 10] width 158 height 8
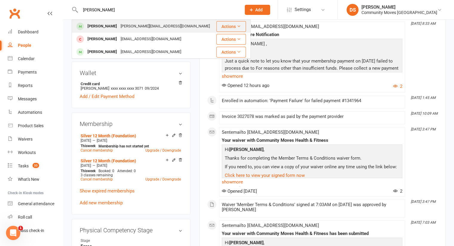
type input "[PERSON_NAME]"
click at [105, 27] on div "[PERSON_NAME]" at bounding box center [102, 26] width 33 height 9
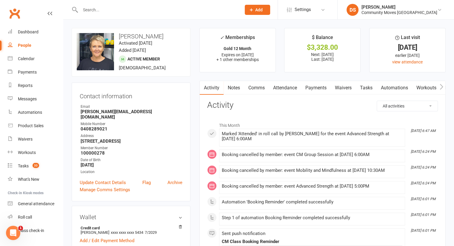
scroll to position [139, 0]
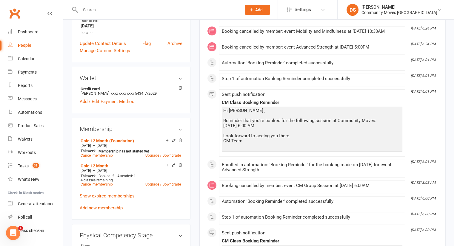
click at [99, 12] on input "text" at bounding box center [157, 10] width 158 height 8
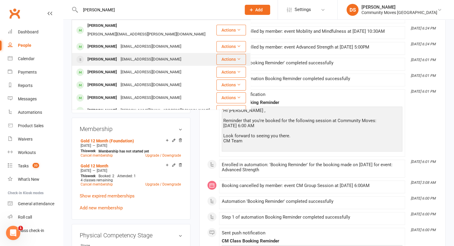
type input "[PERSON_NAME]"
click at [122, 55] on div "[EMAIL_ADDRESS][DOMAIN_NAME]" at bounding box center [151, 59] width 64 height 9
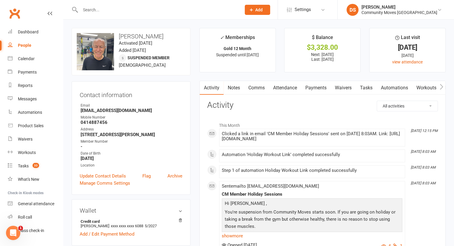
scroll to position [139, 0]
